Goal: Task Accomplishment & Management: Complete application form

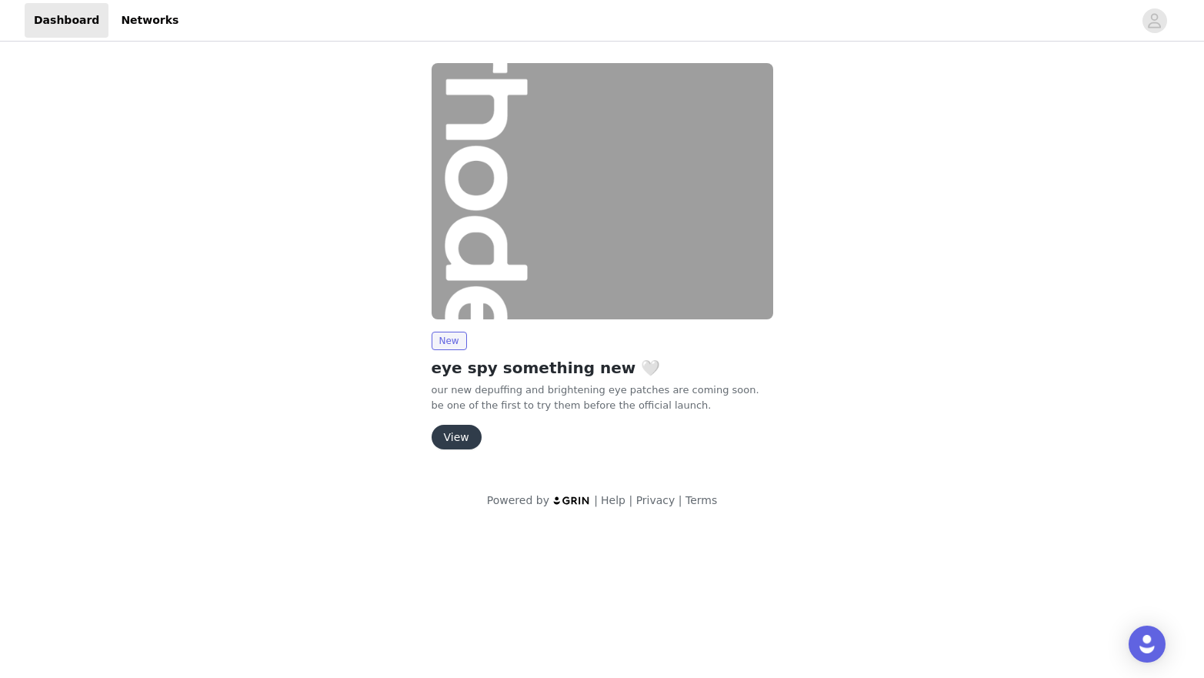
click at [465, 439] on button "View" at bounding box center [457, 437] width 50 height 25
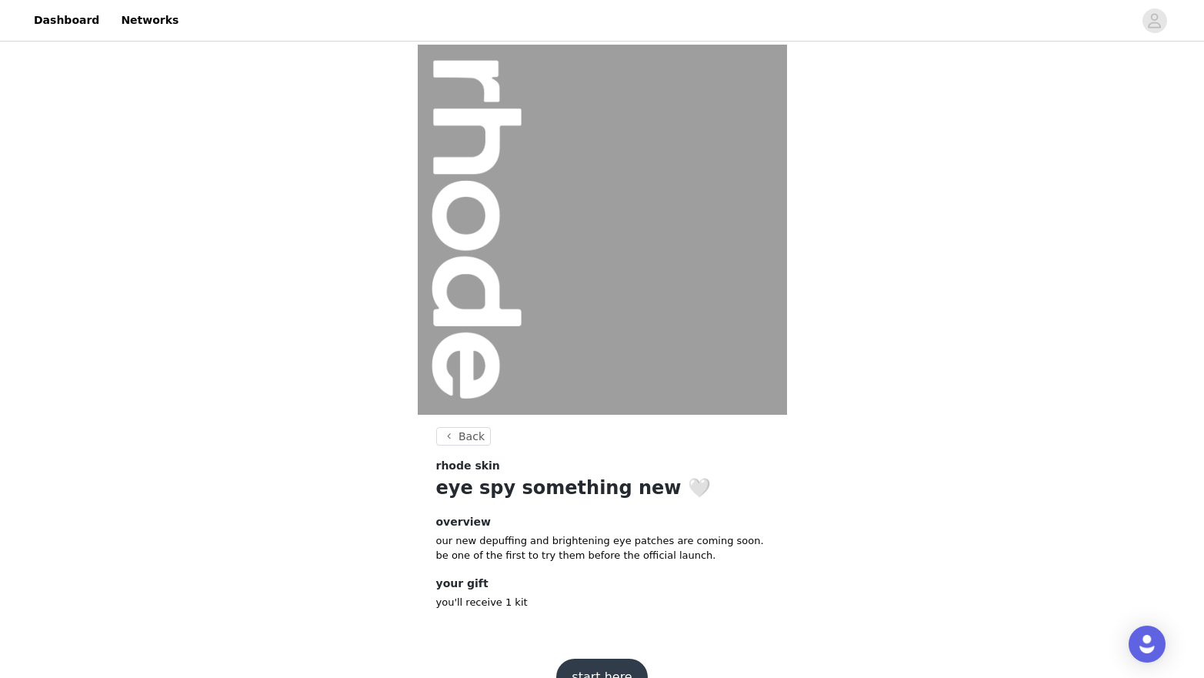
scroll to position [36, 0]
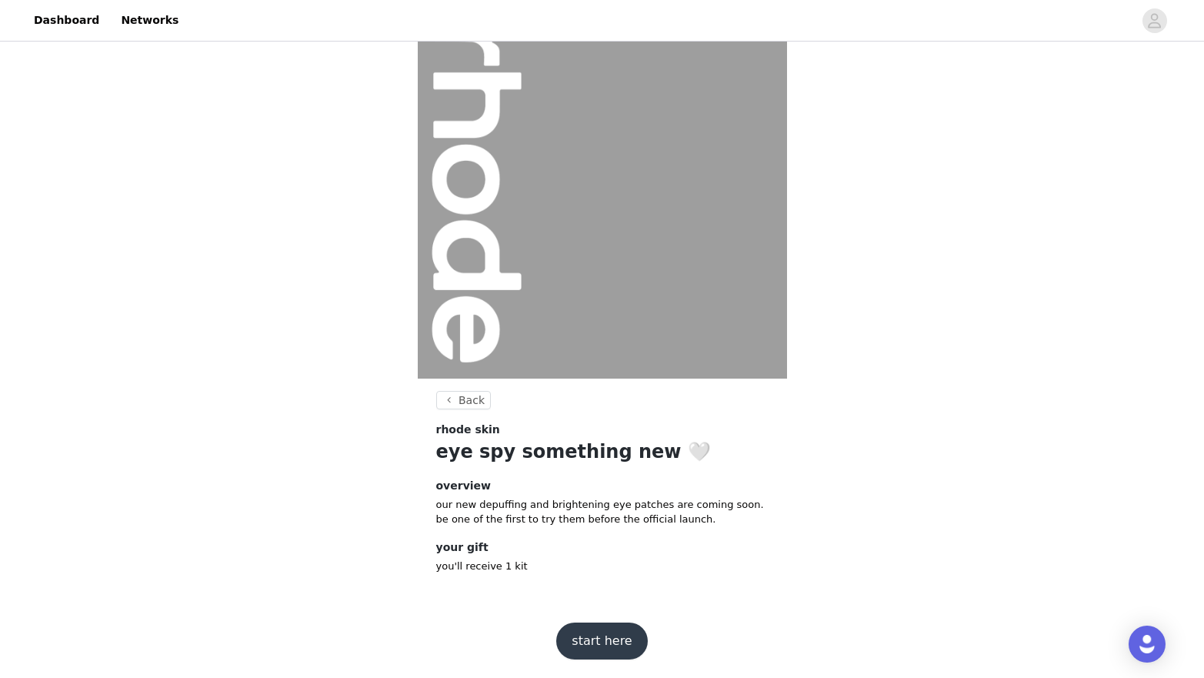
click at [606, 643] on button "start here" at bounding box center [601, 641] width 91 height 37
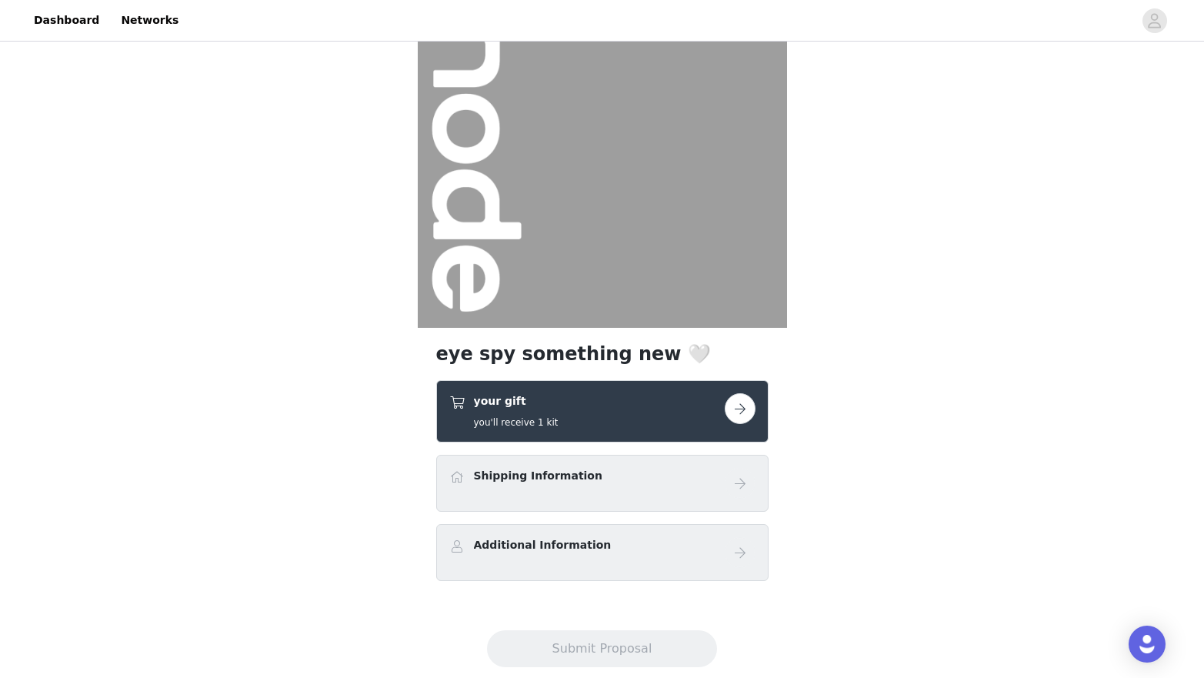
scroll to position [120, 0]
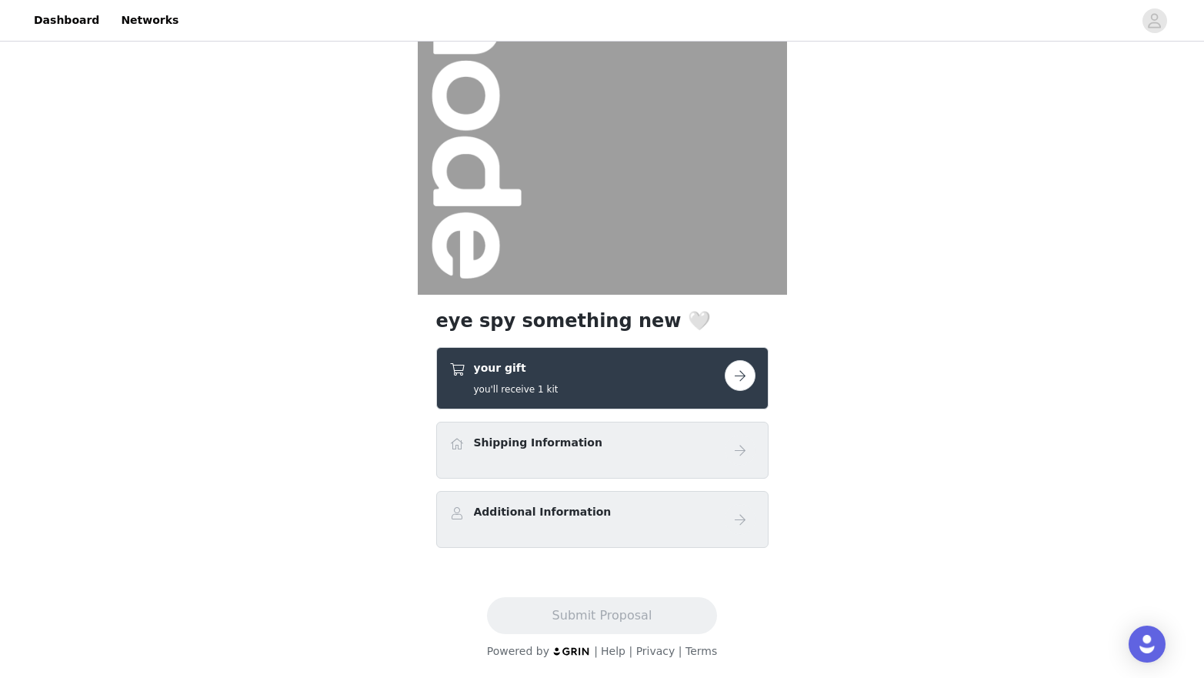
click at [733, 373] on button "button" at bounding box center [740, 375] width 31 height 31
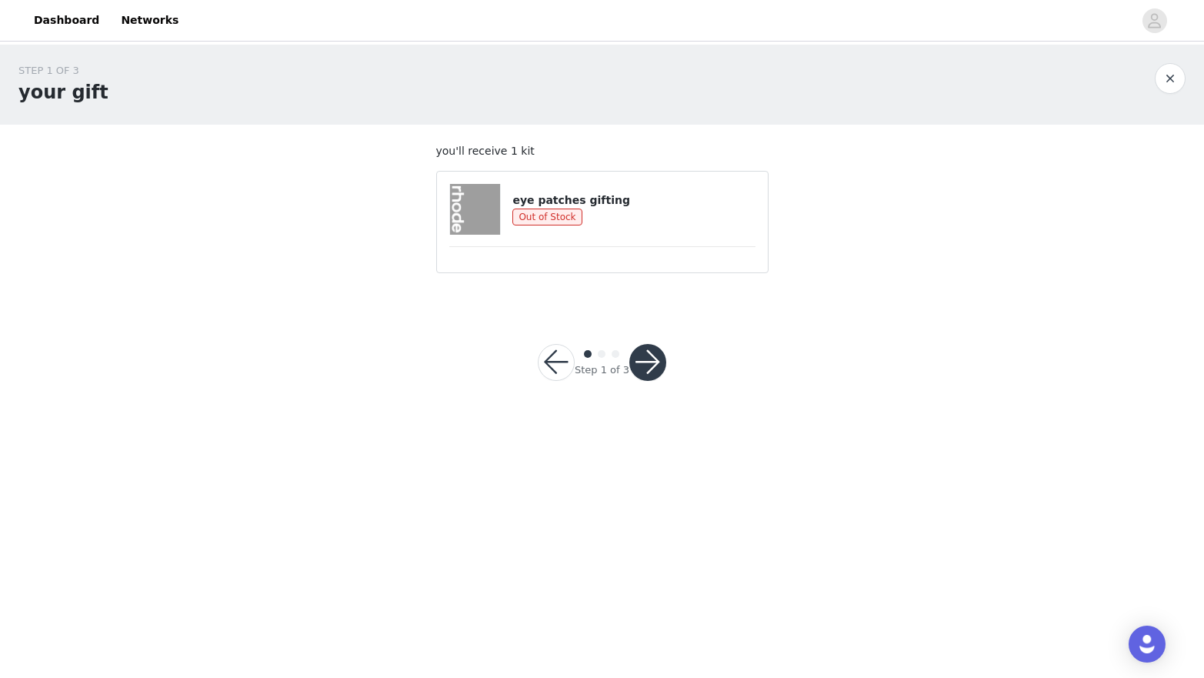
click at [600, 203] on h4 "eye patches gifting" at bounding box center [634, 200] width 242 height 16
click at [557, 362] on button "button" at bounding box center [556, 362] width 37 height 37
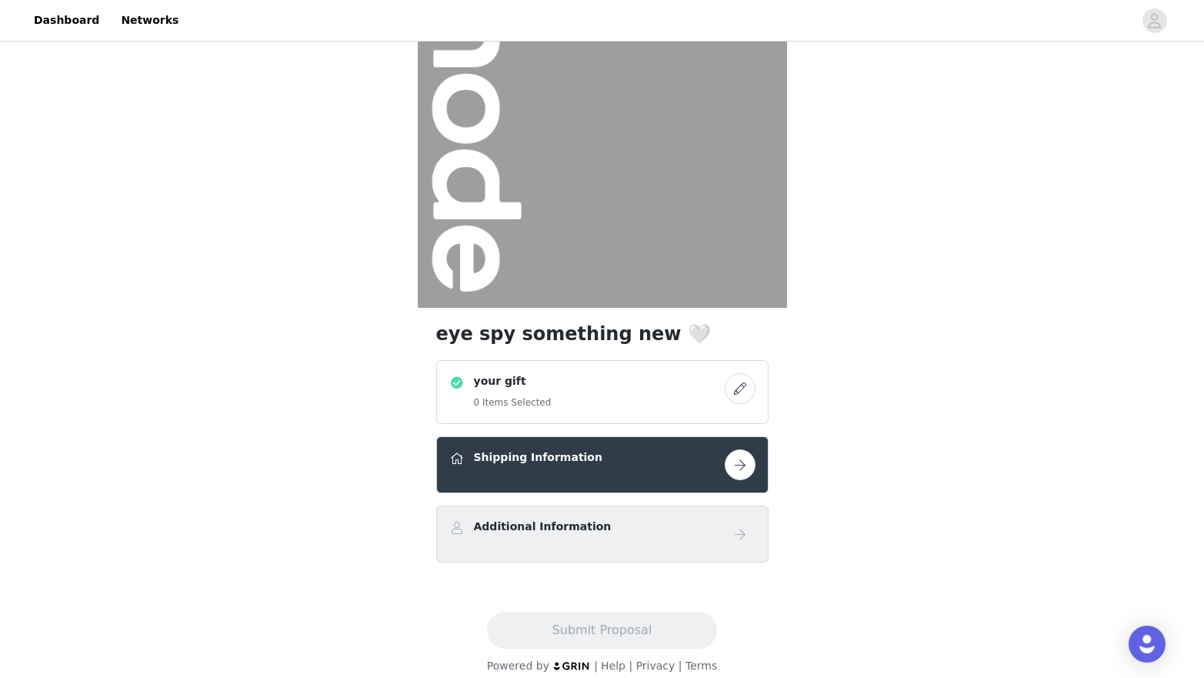
scroll to position [111, 0]
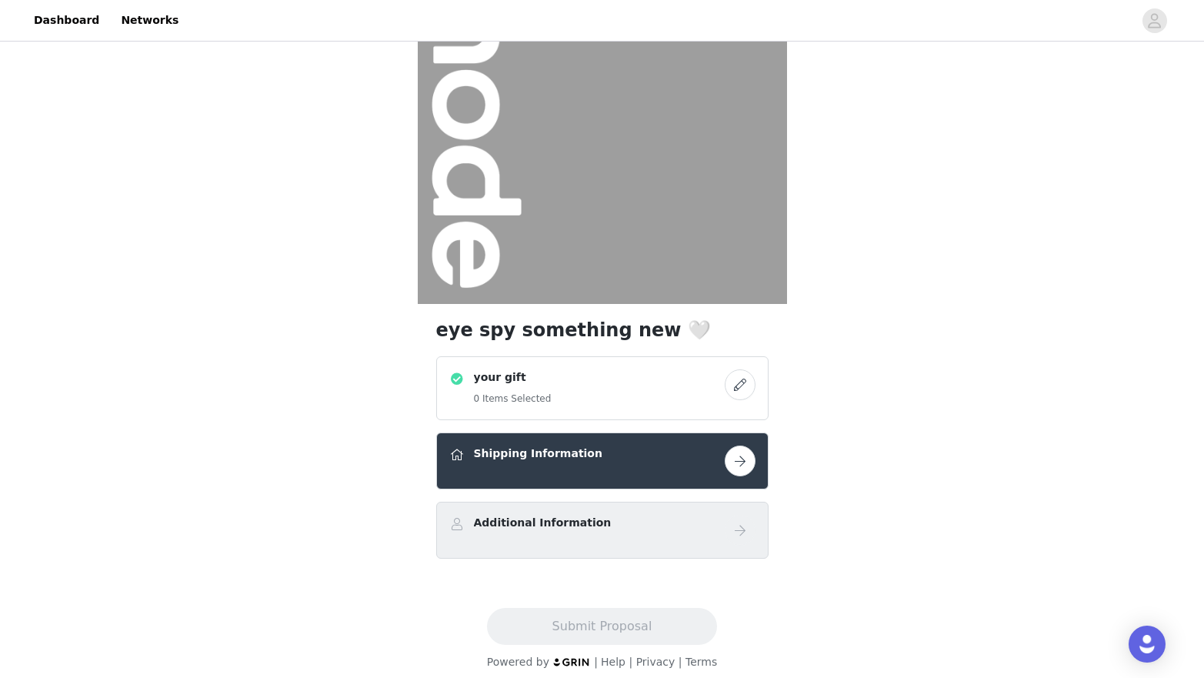
click at [693, 396] on div "your gift 0 Items Selected" at bounding box center [586, 388] width 275 height 38
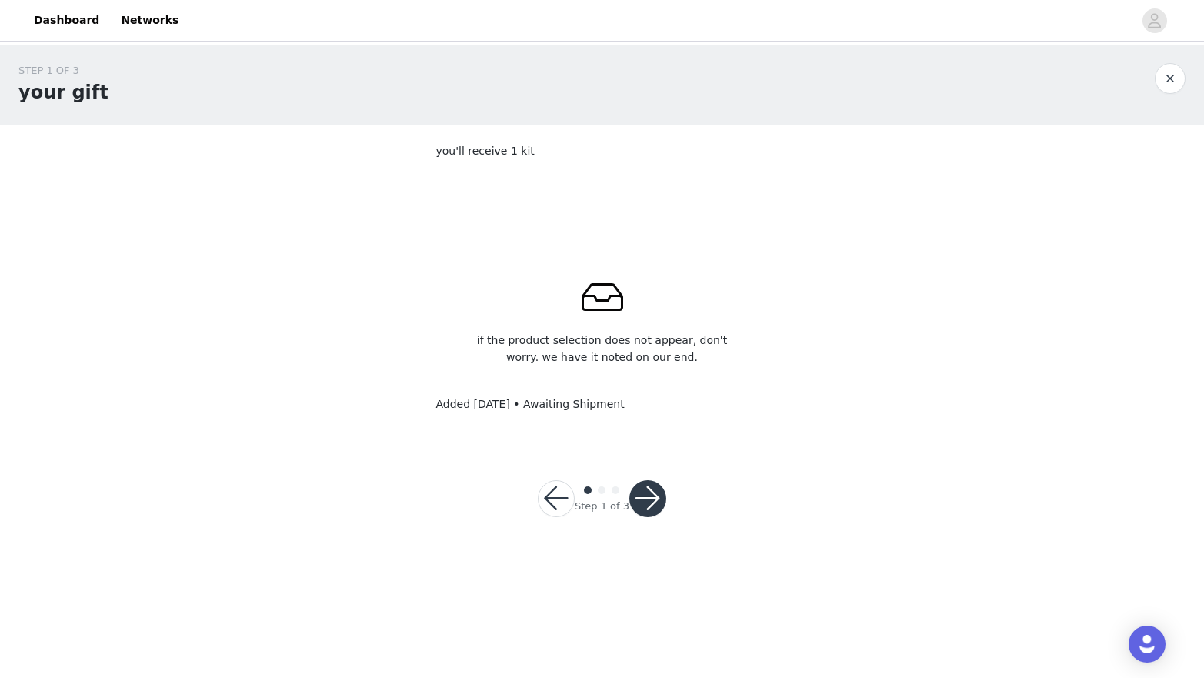
click at [648, 498] on button "button" at bounding box center [647, 498] width 37 height 37
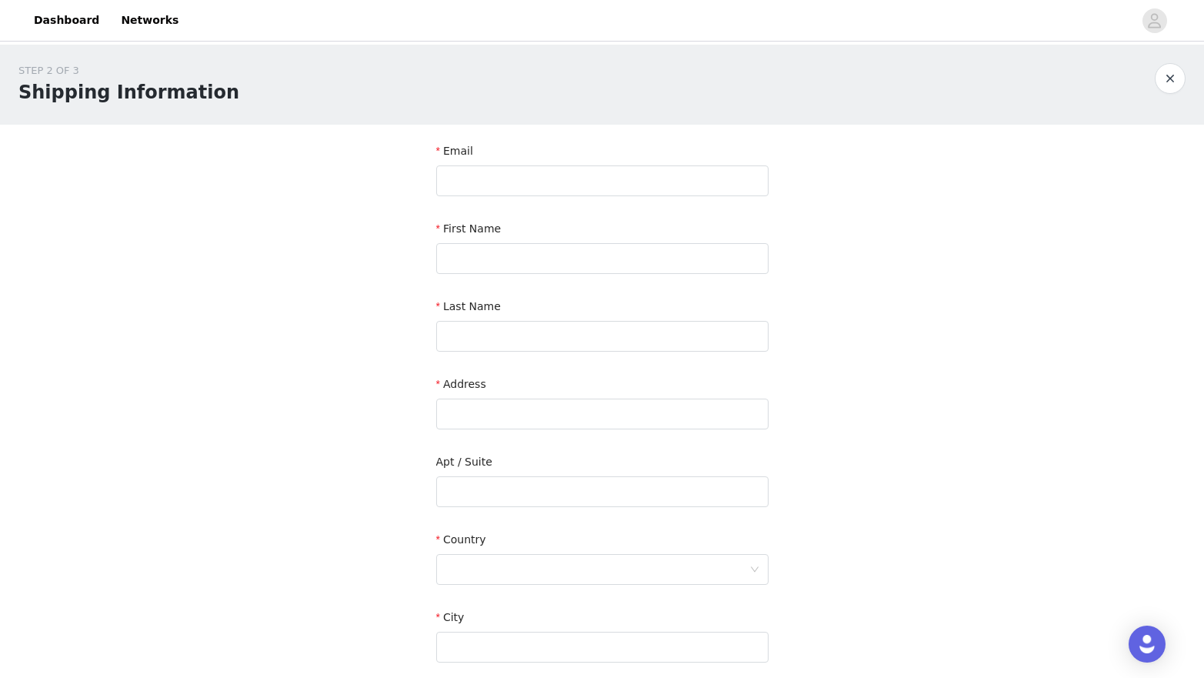
scroll to position [293, 0]
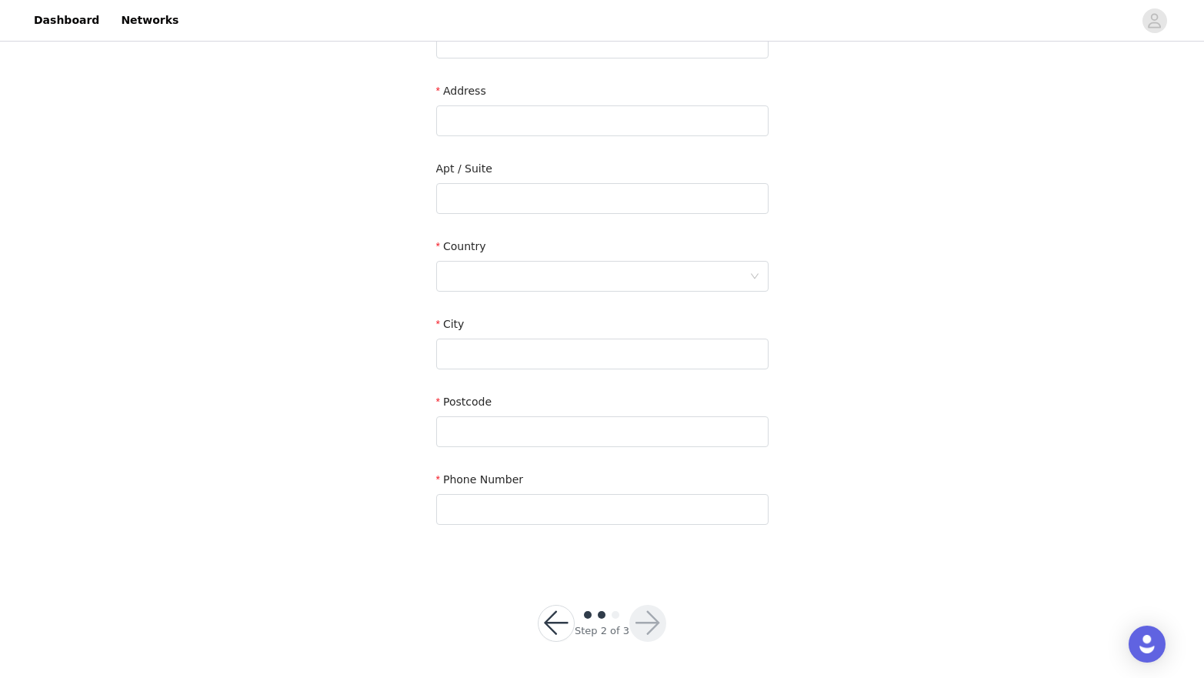
click at [558, 623] on button "button" at bounding box center [556, 623] width 37 height 37
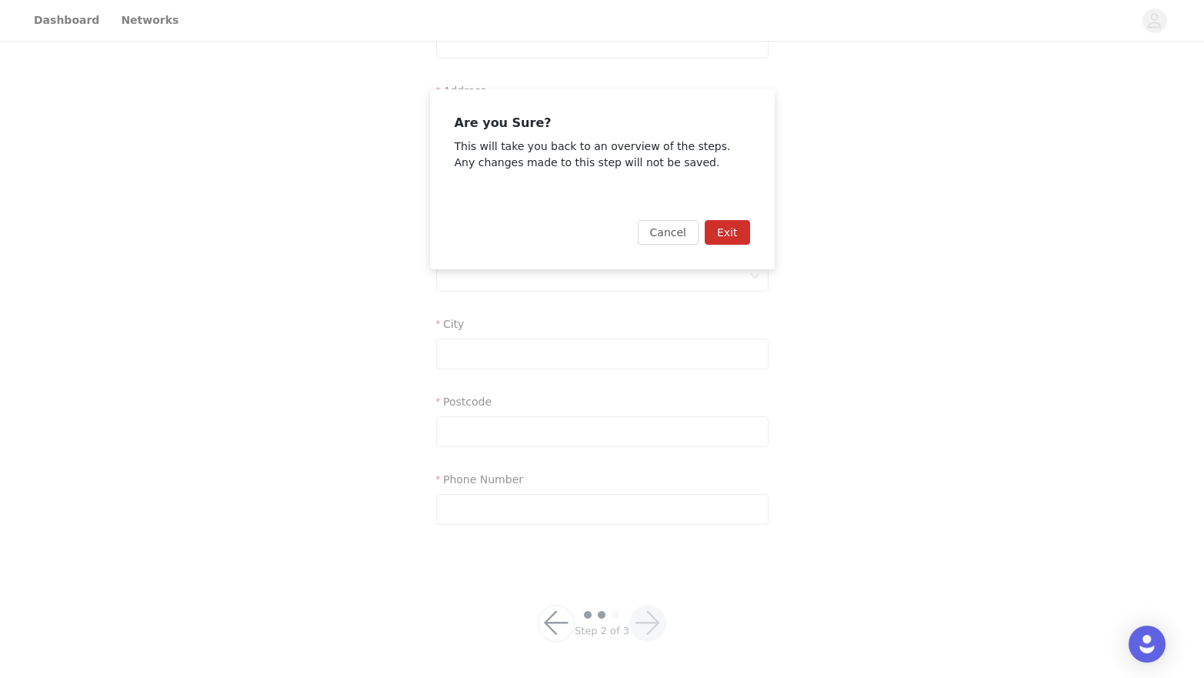
click at [722, 231] on button "Exit" at bounding box center [727, 232] width 45 height 25
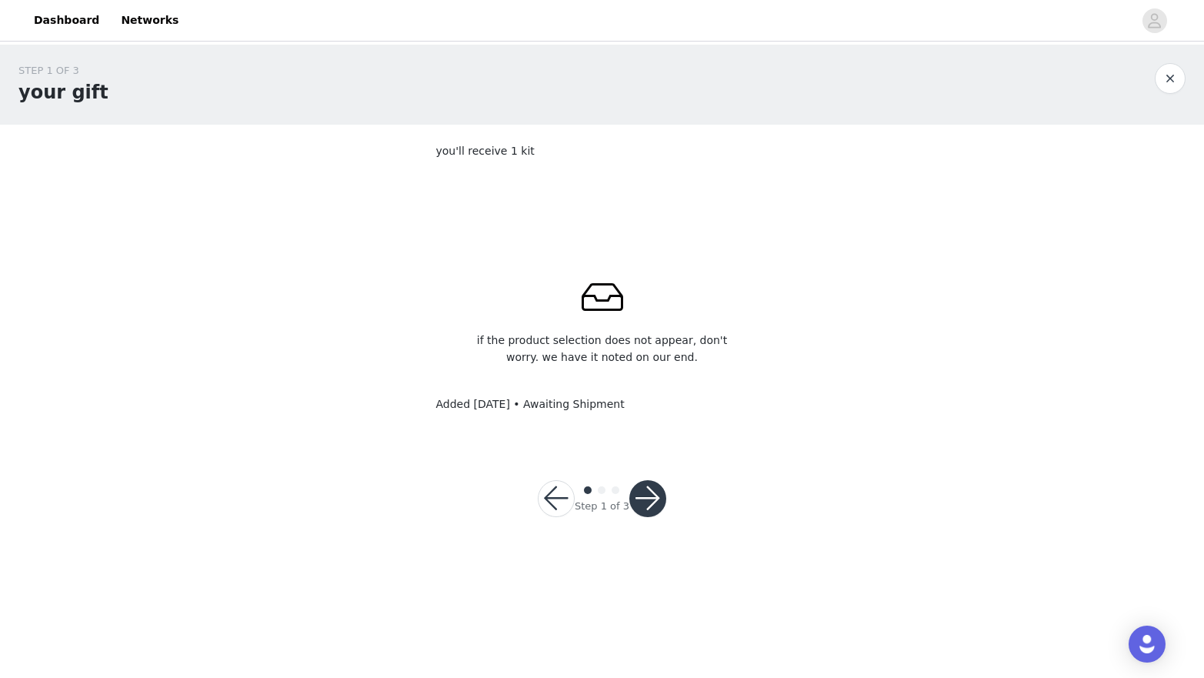
click at [560, 496] on button "button" at bounding box center [556, 498] width 37 height 37
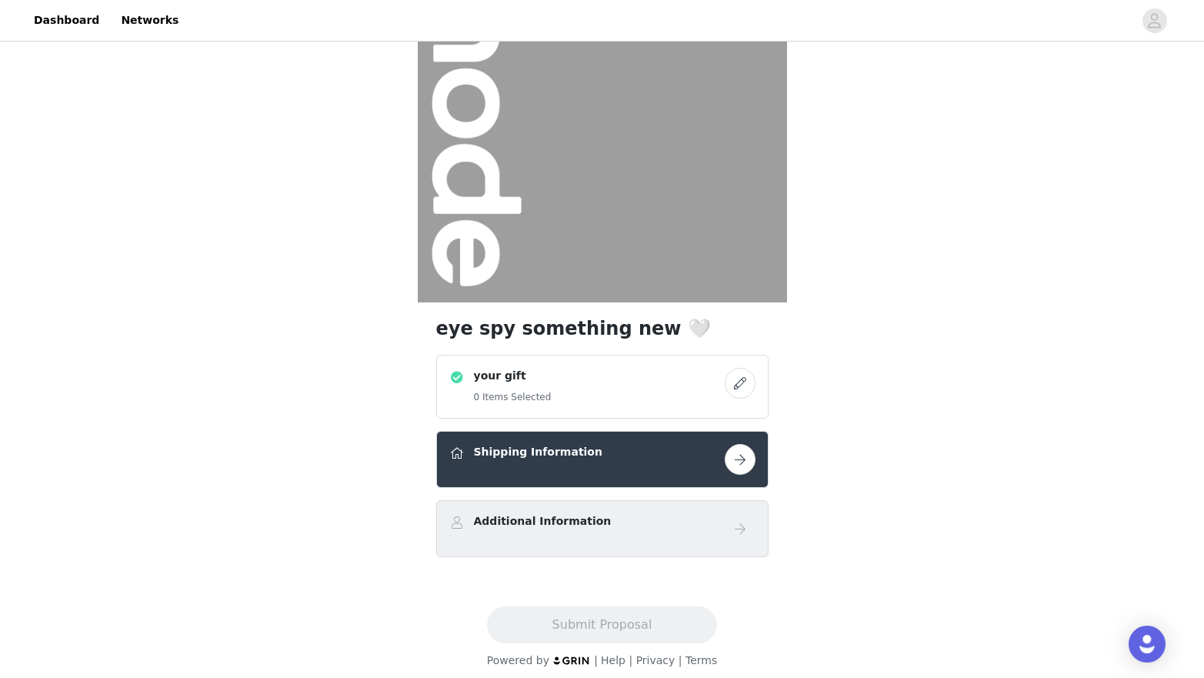
scroll to position [122, 0]
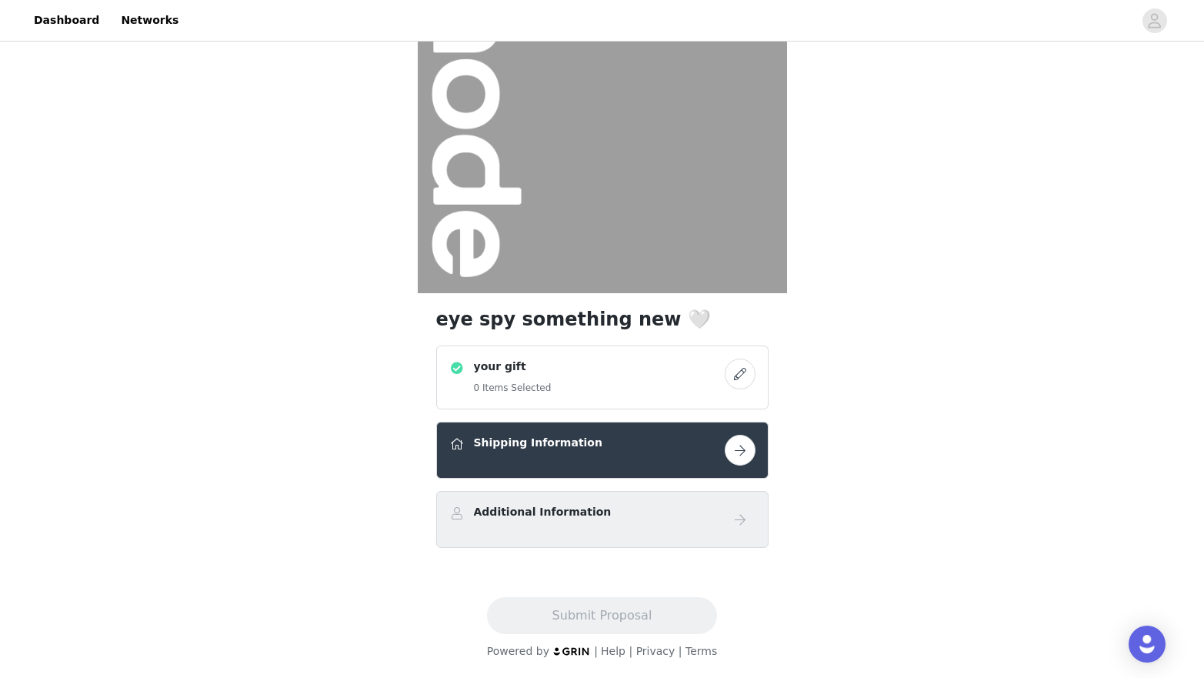
click at [741, 373] on button "button" at bounding box center [740, 374] width 31 height 31
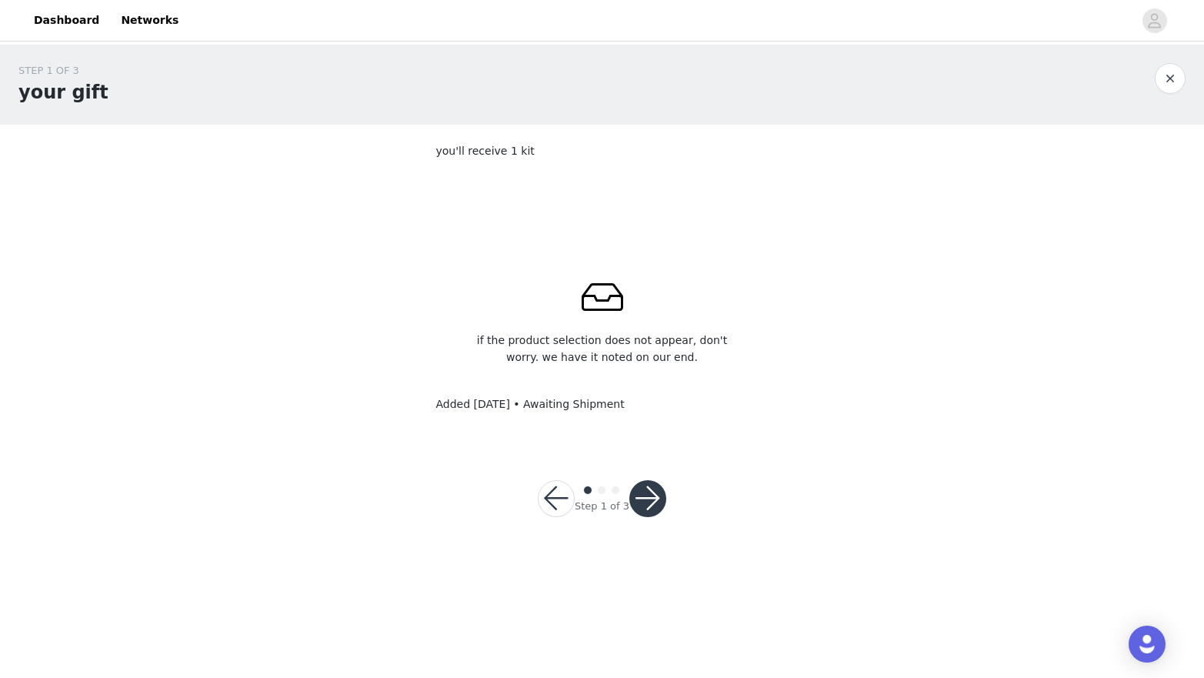
click at [562, 501] on button "button" at bounding box center [556, 498] width 37 height 37
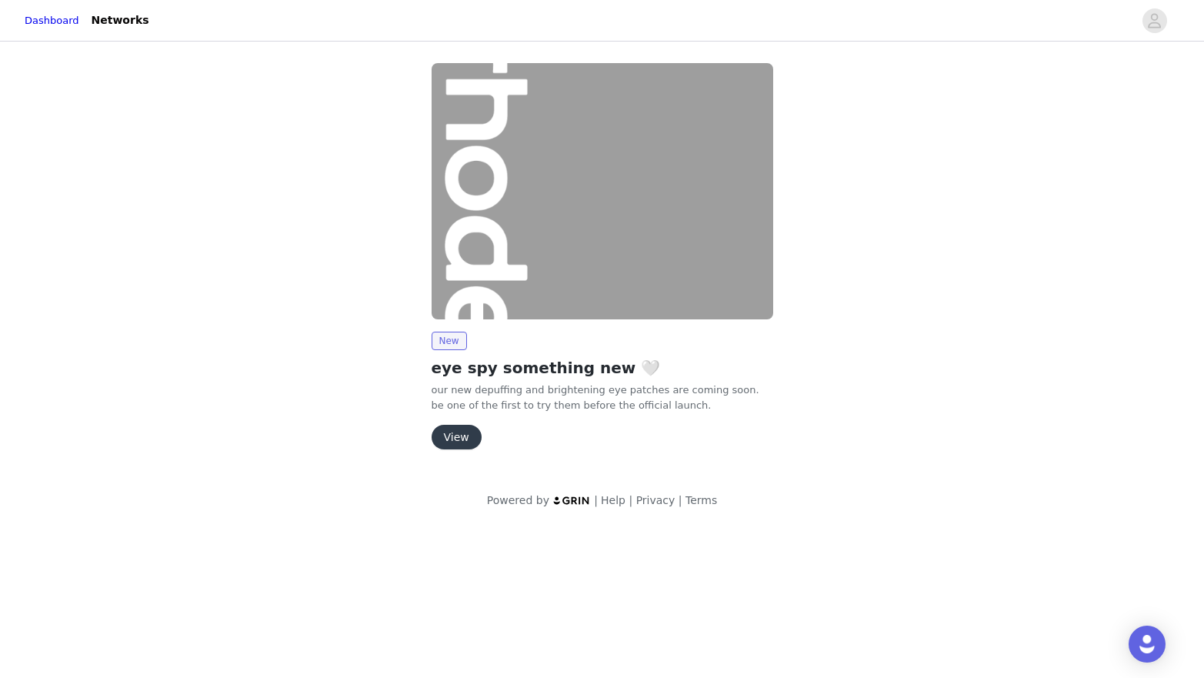
click at [463, 439] on button "View" at bounding box center [457, 437] width 50 height 25
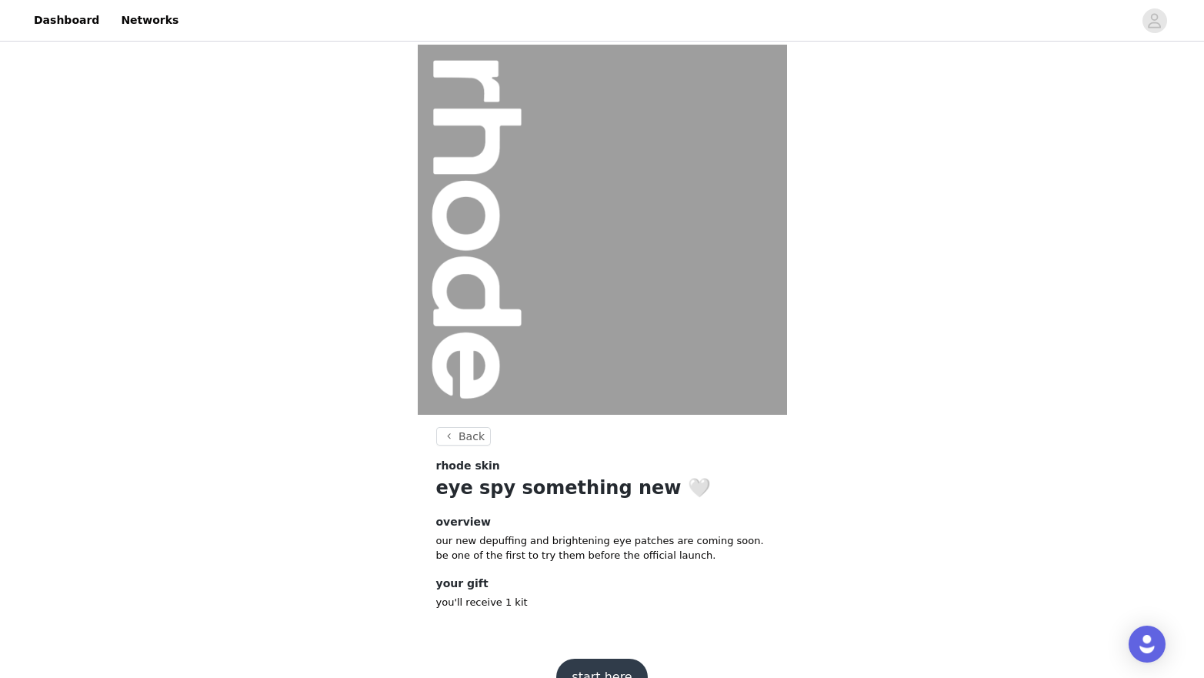
scroll to position [36, 0]
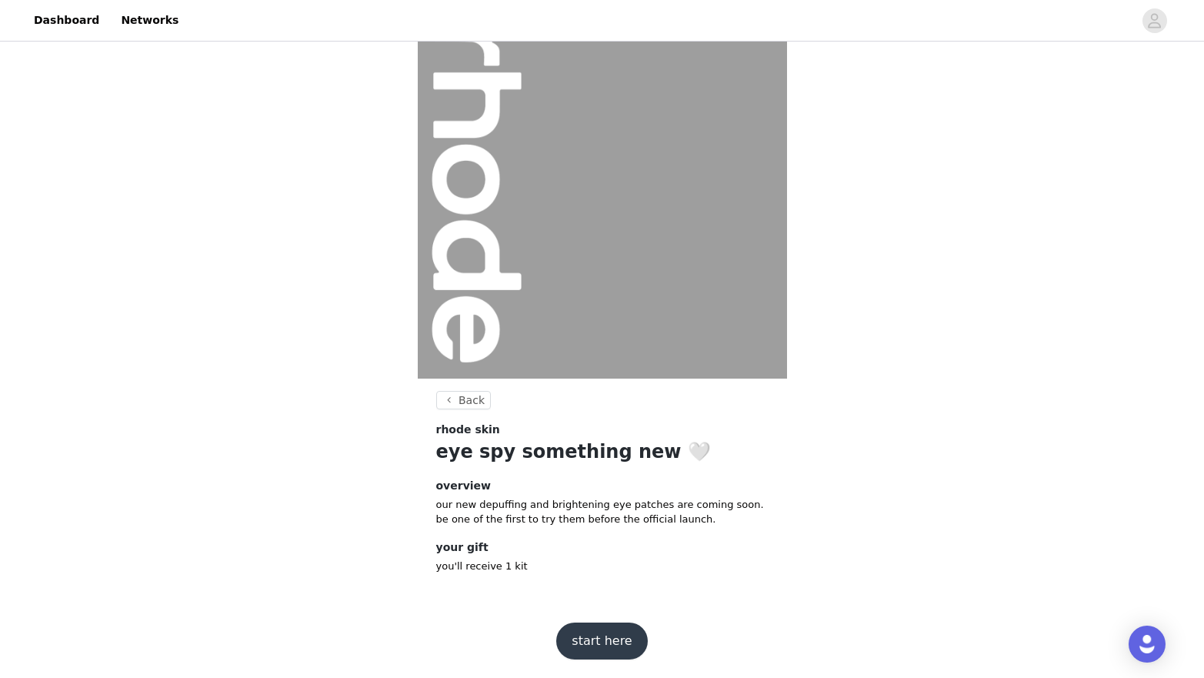
click at [598, 629] on button "start here" at bounding box center [601, 641] width 91 height 37
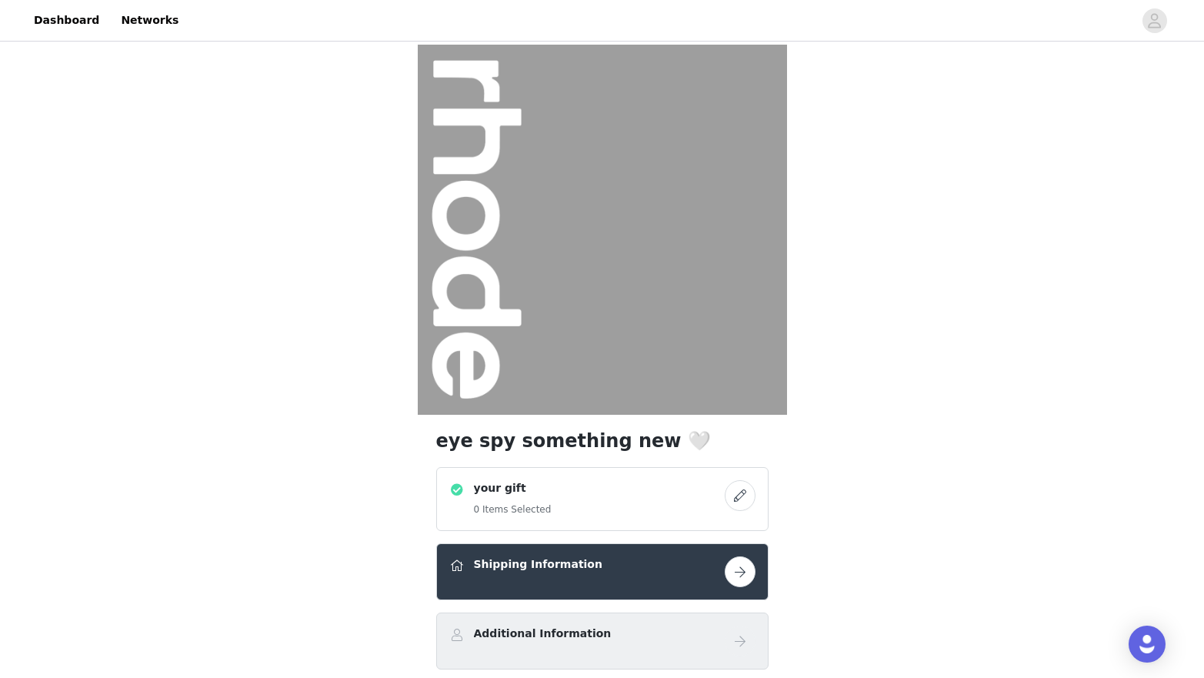
scroll to position [122, 0]
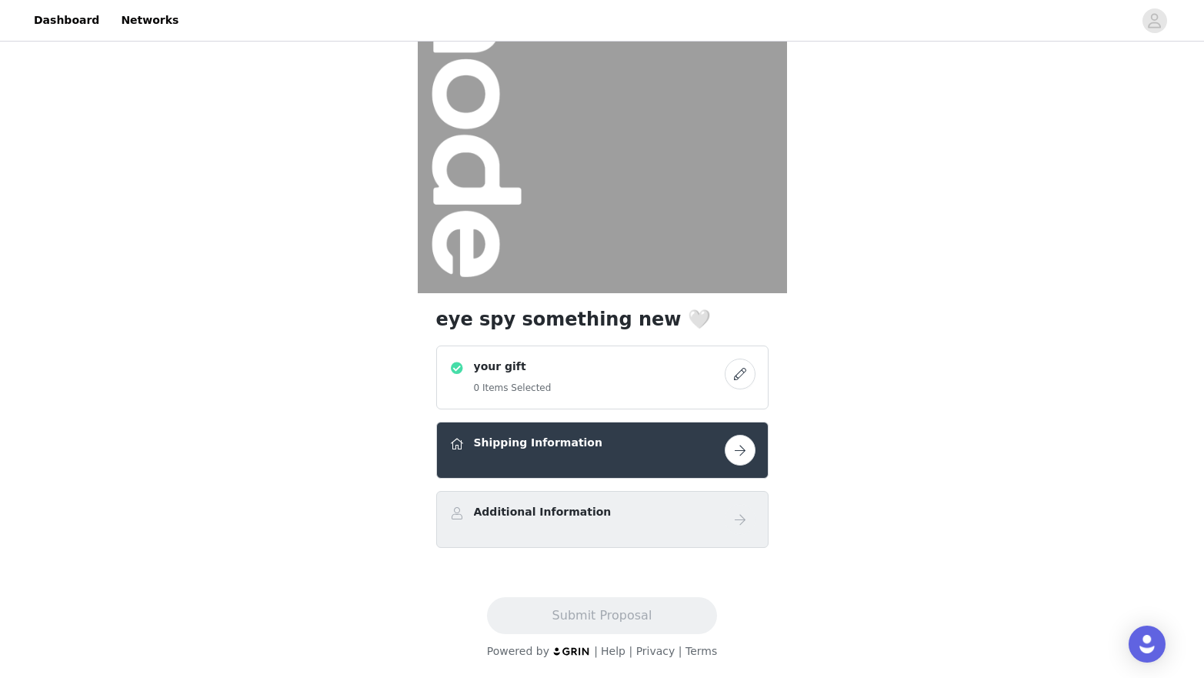
click at [734, 376] on button "button" at bounding box center [740, 374] width 31 height 31
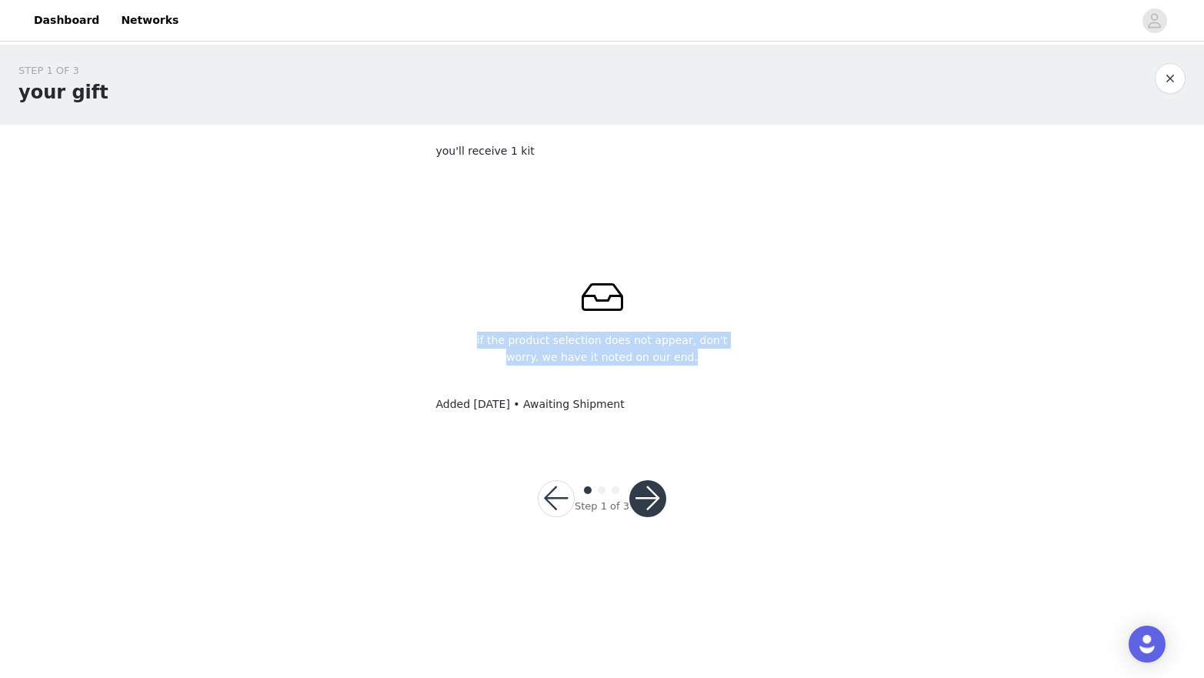
drag, startPoint x: 693, startPoint y: 363, endPoint x: 478, endPoint y: 341, distance: 215.9
click at [478, 341] on p "if the product selection does not appear, don't worry. we have it noted on our …" at bounding box center [602, 349] width 259 height 34
copy p "if the product selection does not appear, don't worry. we have it noted on our …"
click at [649, 494] on button "button" at bounding box center [647, 498] width 37 height 37
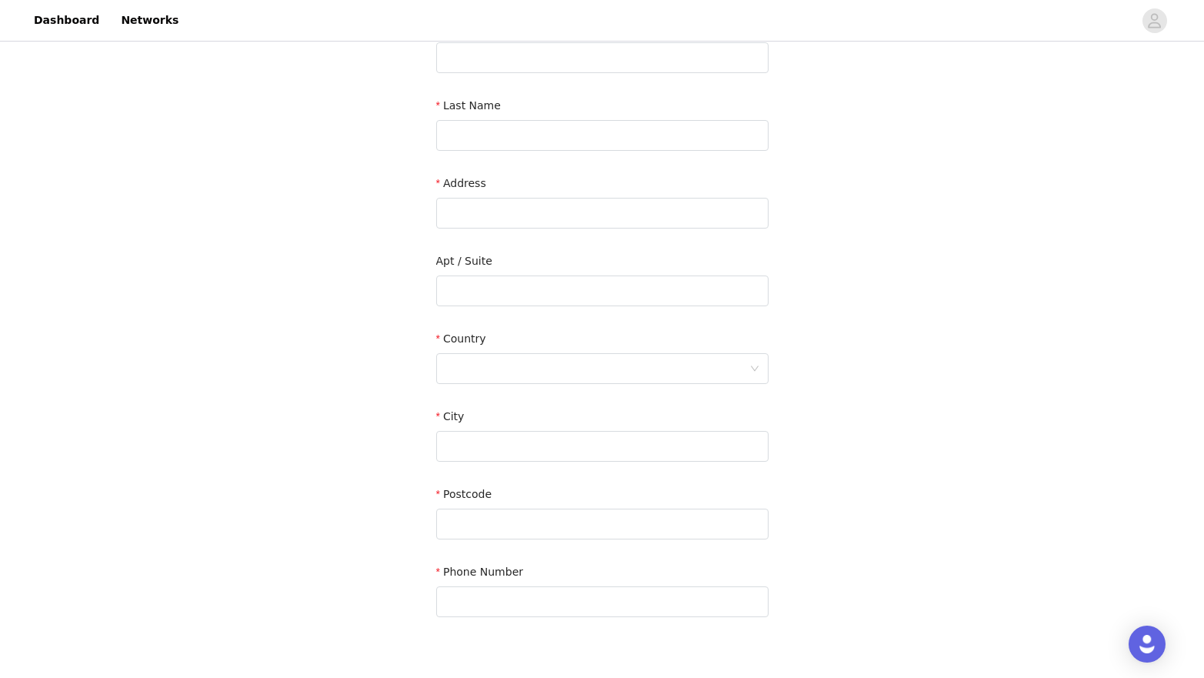
scroll to position [293, 0]
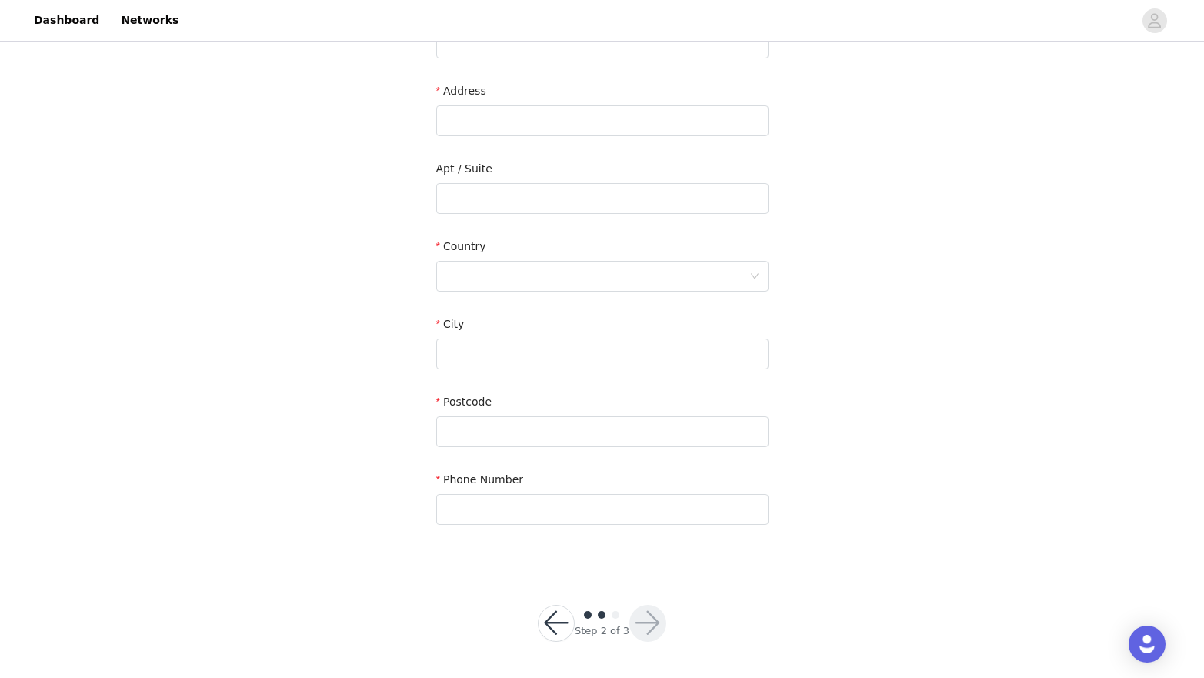
click at [561, 609] on button "button" at bounding box center [556, 623] width 37 height 37
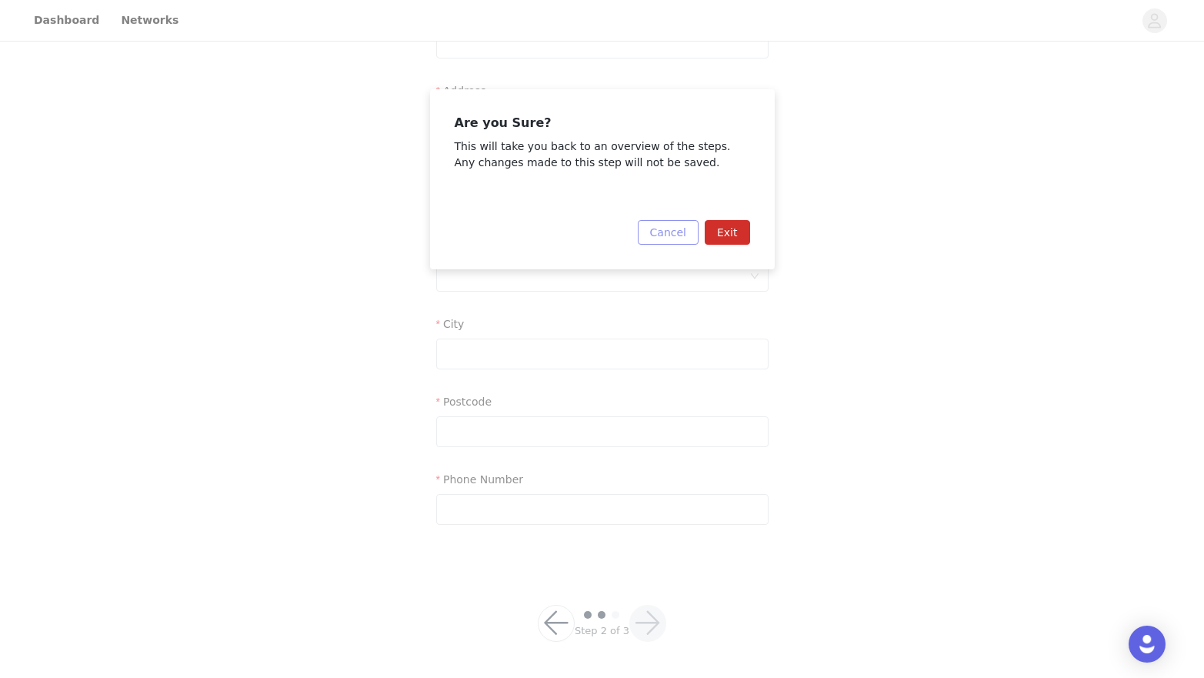
click at [665, 234] on button "Cancel" at bounding box center [668, 232] width 61 height 25
